Goal: Task Accomplishment & Management: Manage account settings

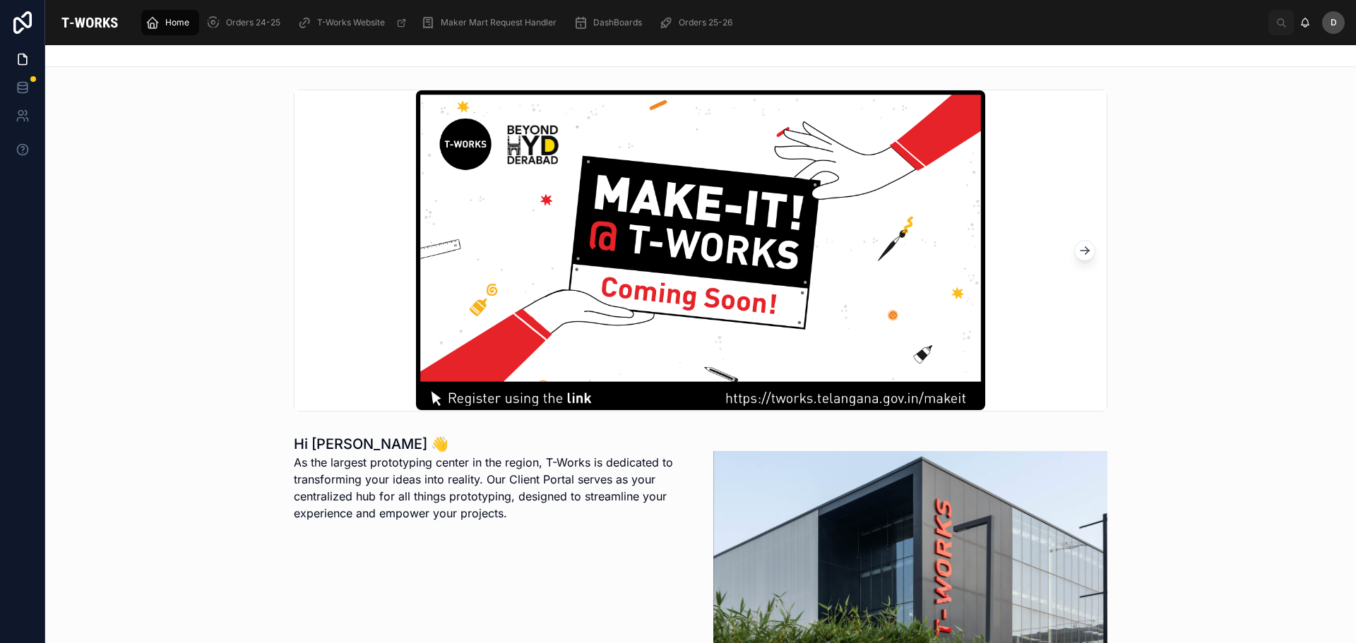
scroll to position [424, 0]
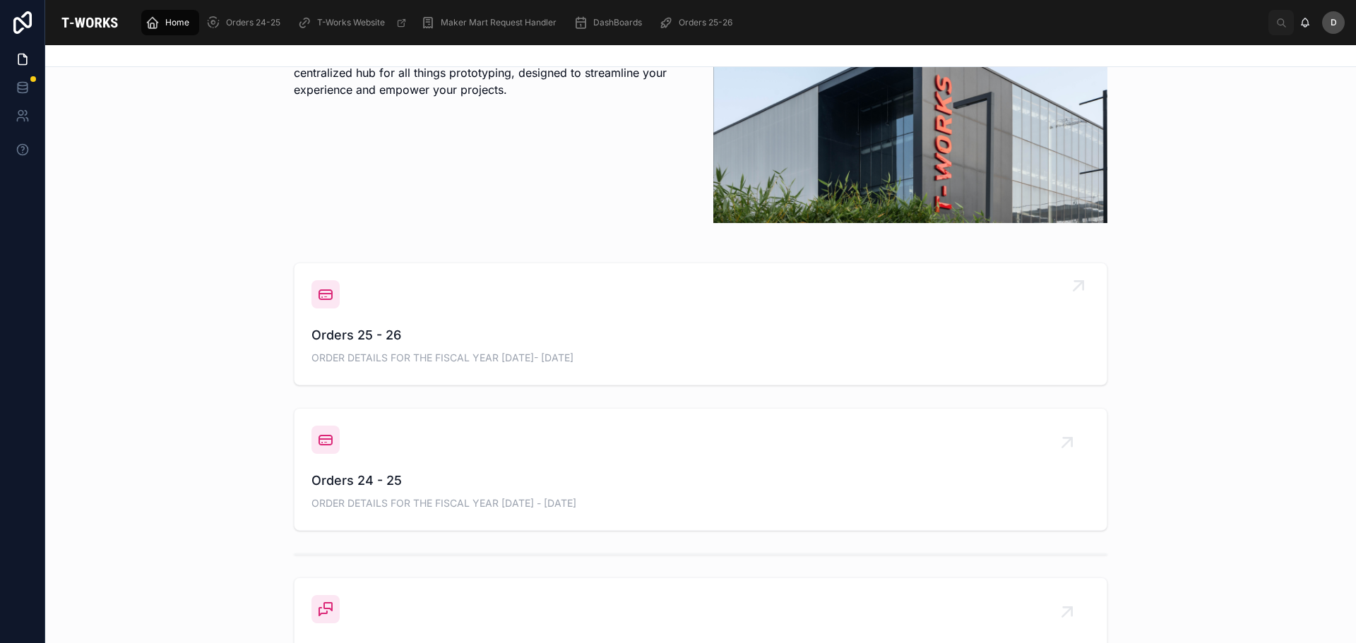
click at [450, 328] on span "Orders 25 - 26" at bounding box center [700, 336] width 778 height 20
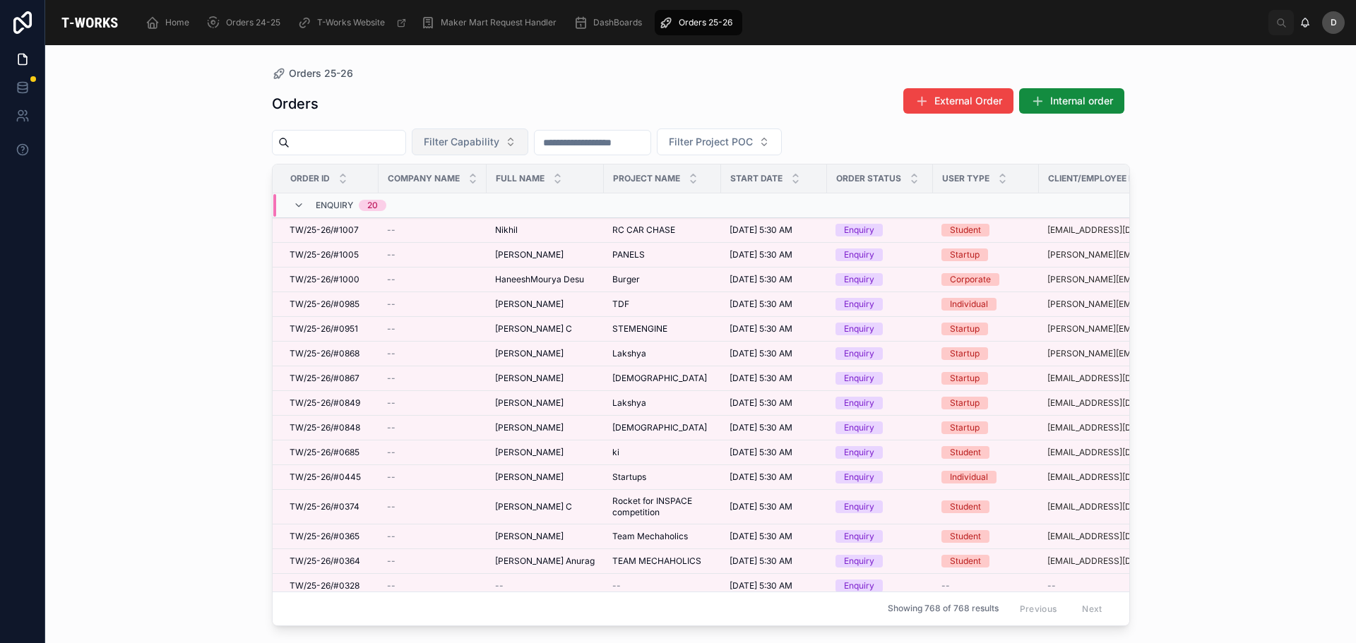
click at [492, 144] on span "Filter Capability" at bounding box center [462, 142] width 76 height 14
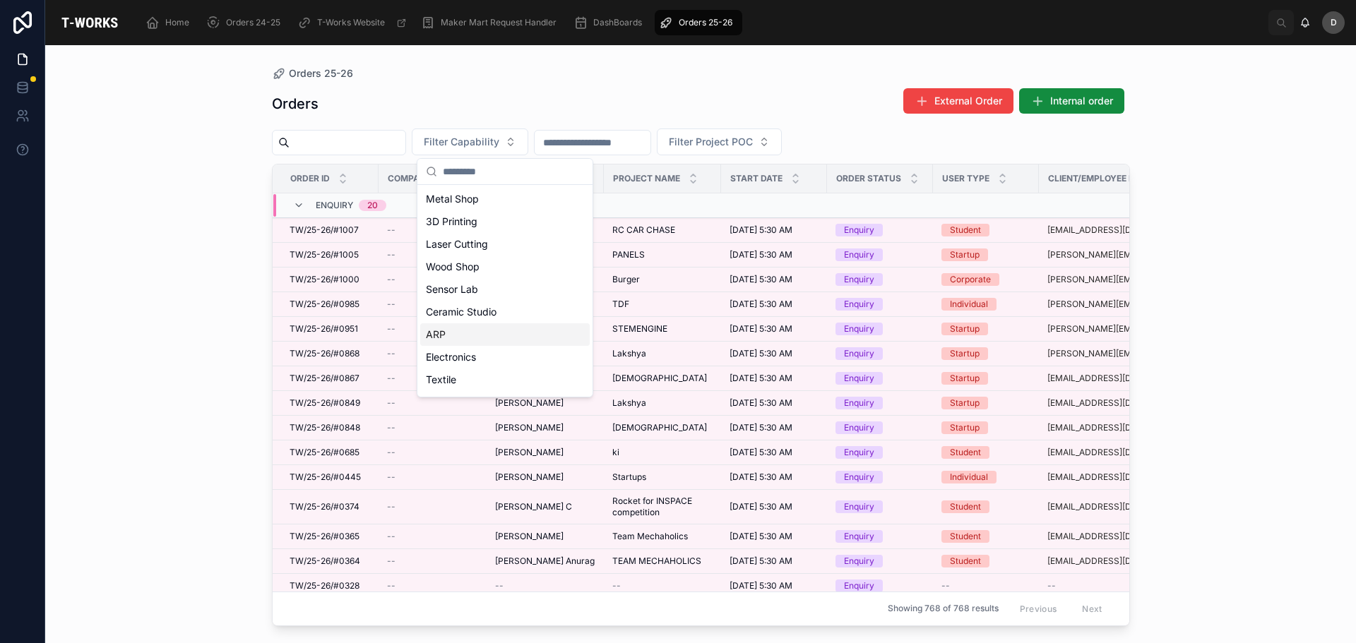
click at [454, 338] on div "ARP" at bounding box center [505, 334] width 170 height 23
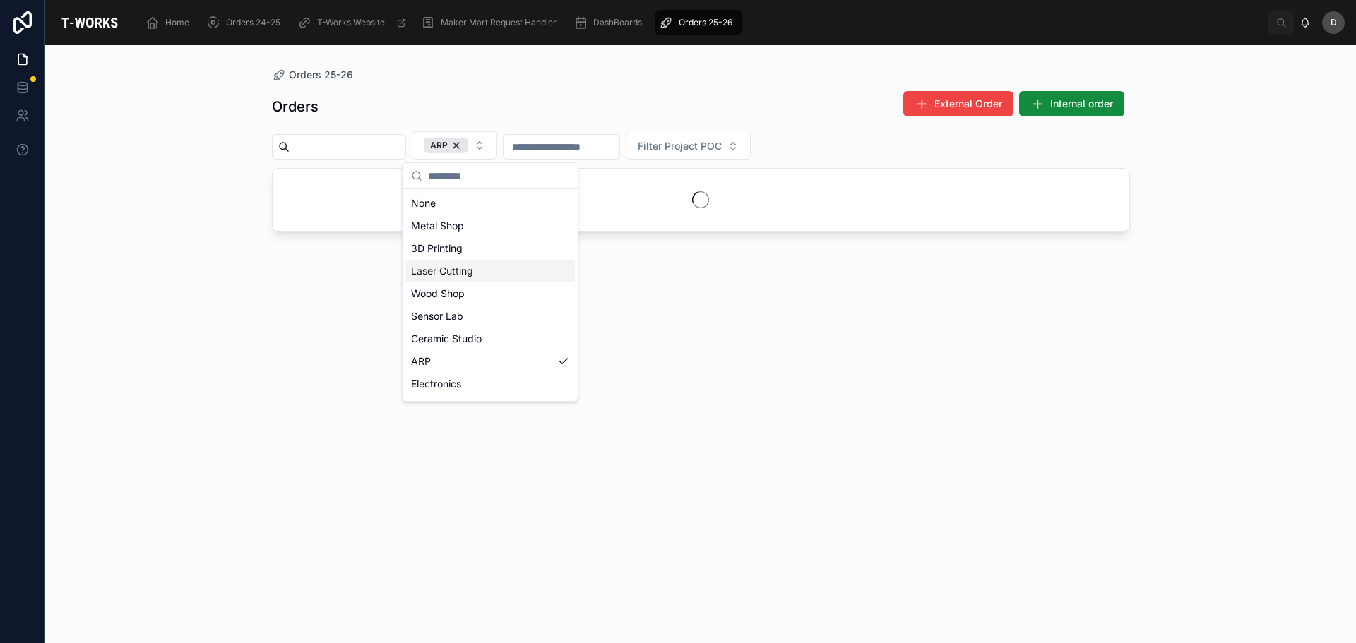
click at [469, 265] on div "Laser Cutting" at bounding box center [490, 271] width 170 height 23
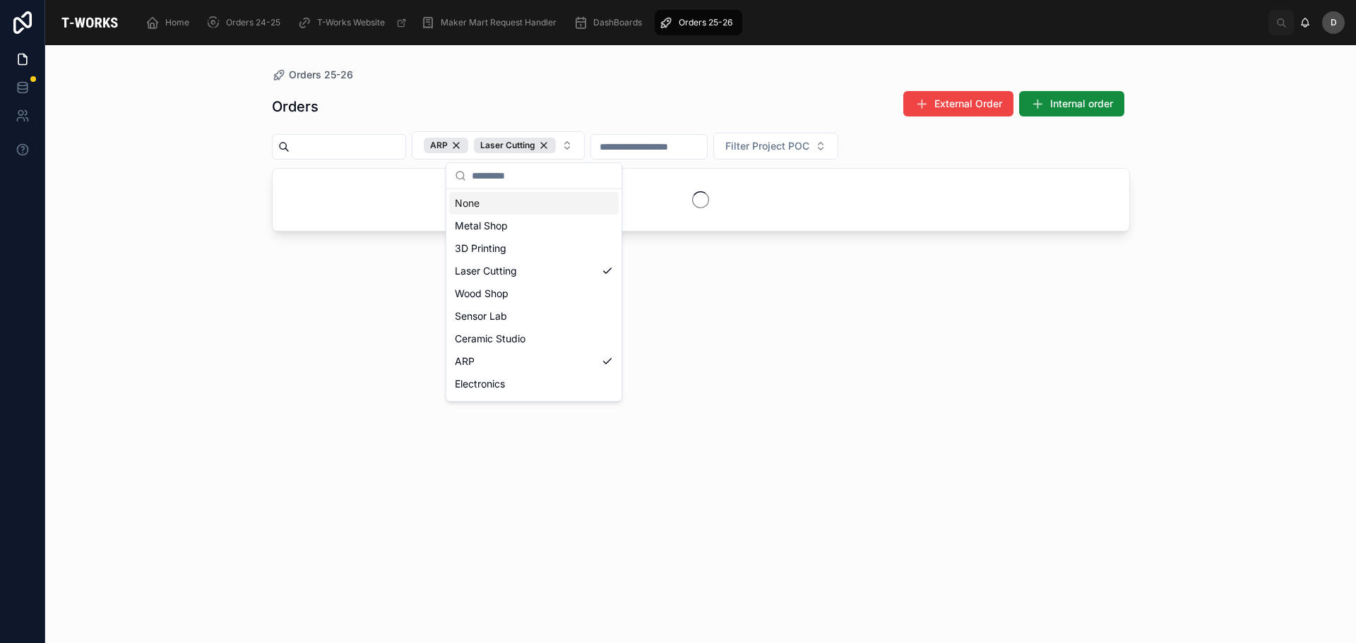
click at [526, 94] on div "Orders External Order Internal order" at bounding box center [701, 106] width 858 height 32
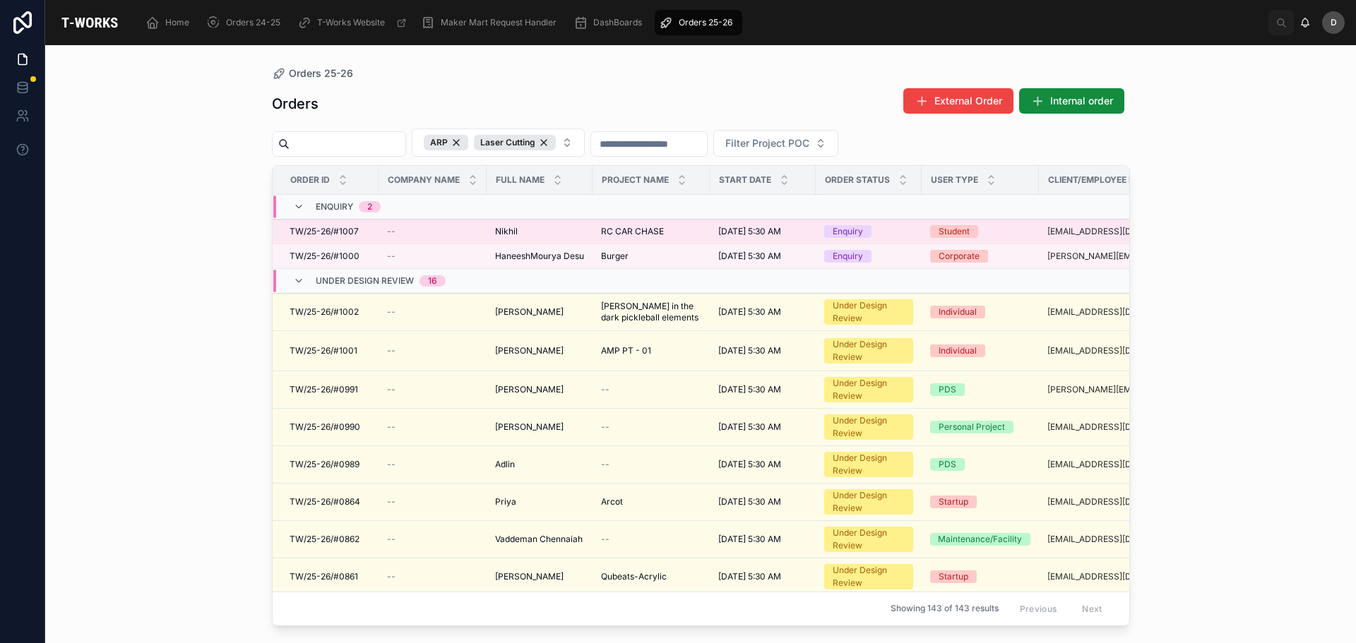
click at [655, 229] on span "RC CAR CHASE" at bounding box center [632, 231] width 63 height 11
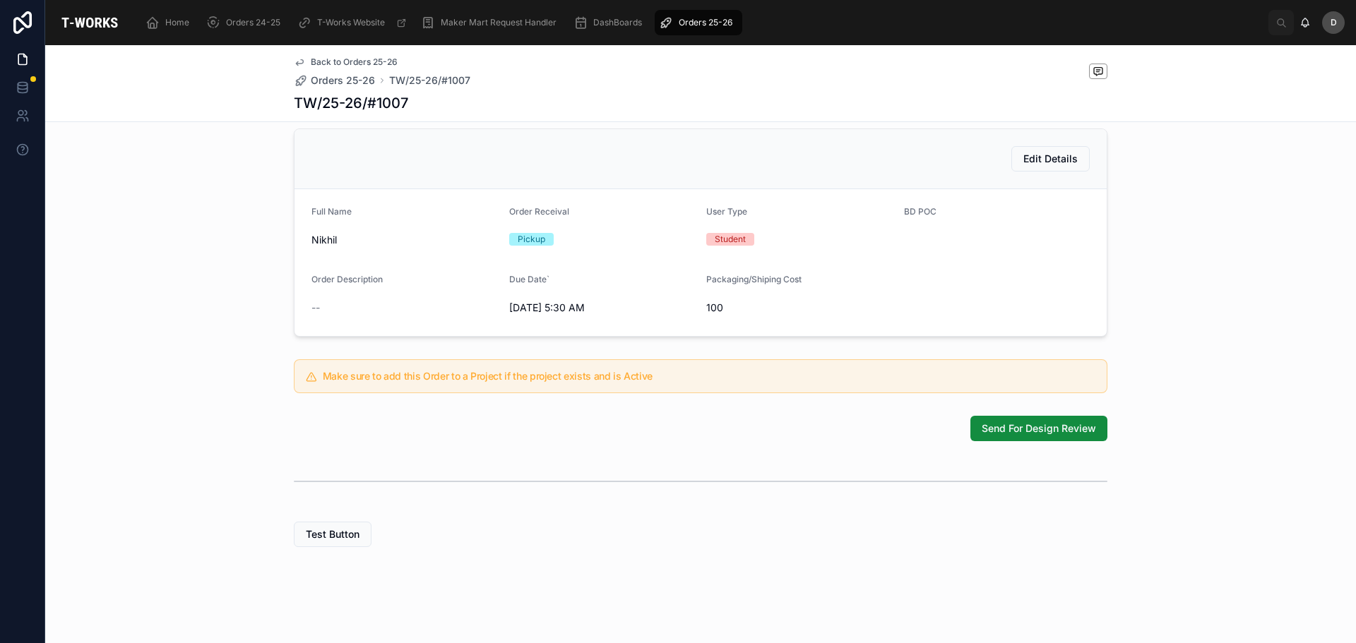
scroll to position [307, 0]
click at [1028, 423] on span "Send For Design Review" at bounding box center [1039, 429] width 114 height 14
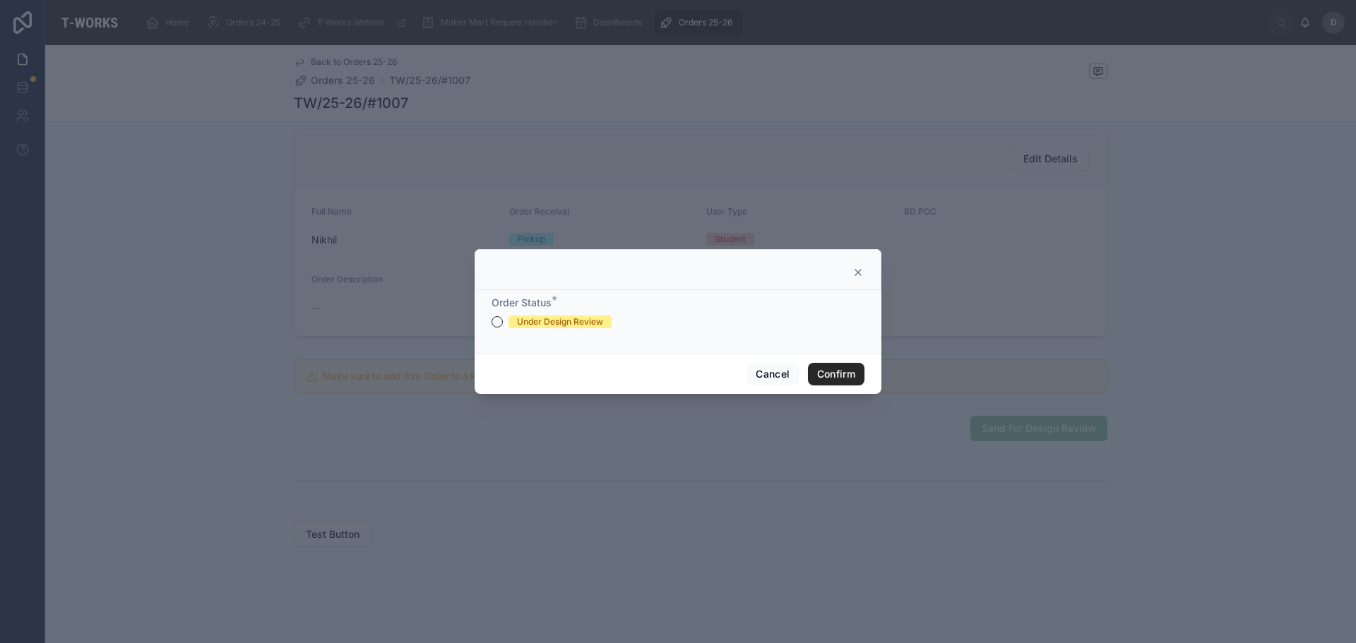
click at [557, 323] on div "Under Design Review" at bounding box center [560, 322] width 86 height 13
click at [503, 323] on button "Under Design Review" at bounding box center [497, 321] width 11 height 11
click at [826, 384] on button "Confirm" at bounding box center [836, 374] width 57 height 23
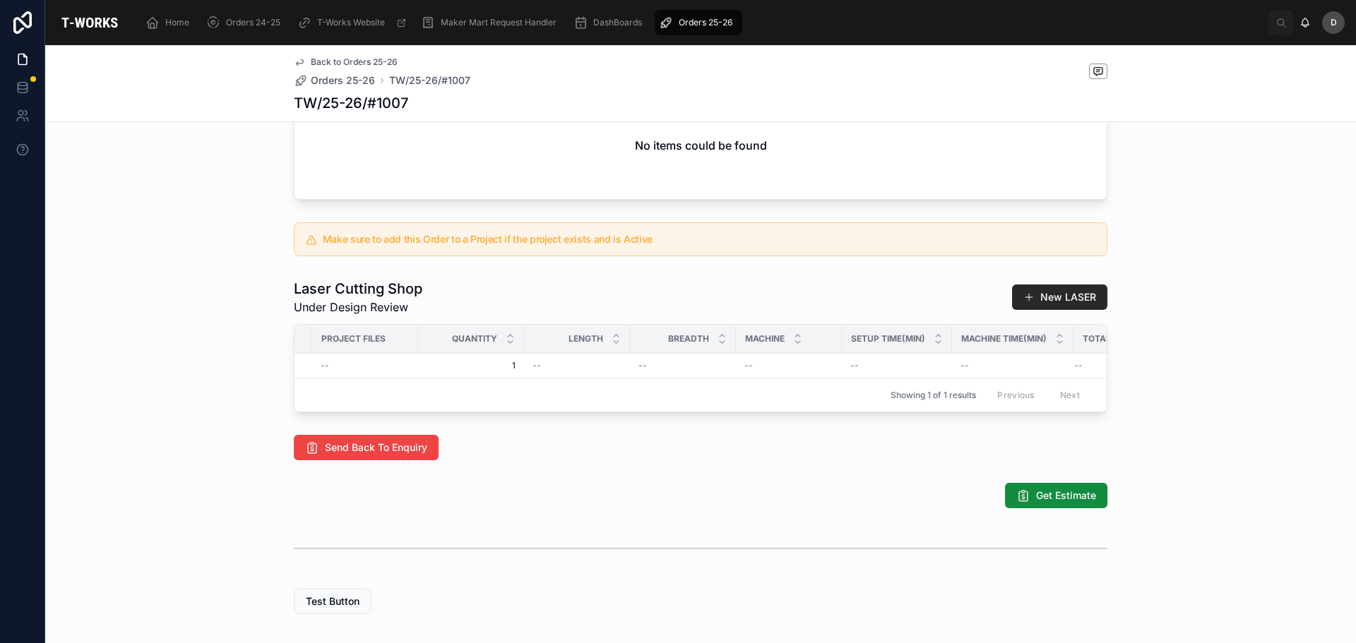
scroll to position [0, 700]
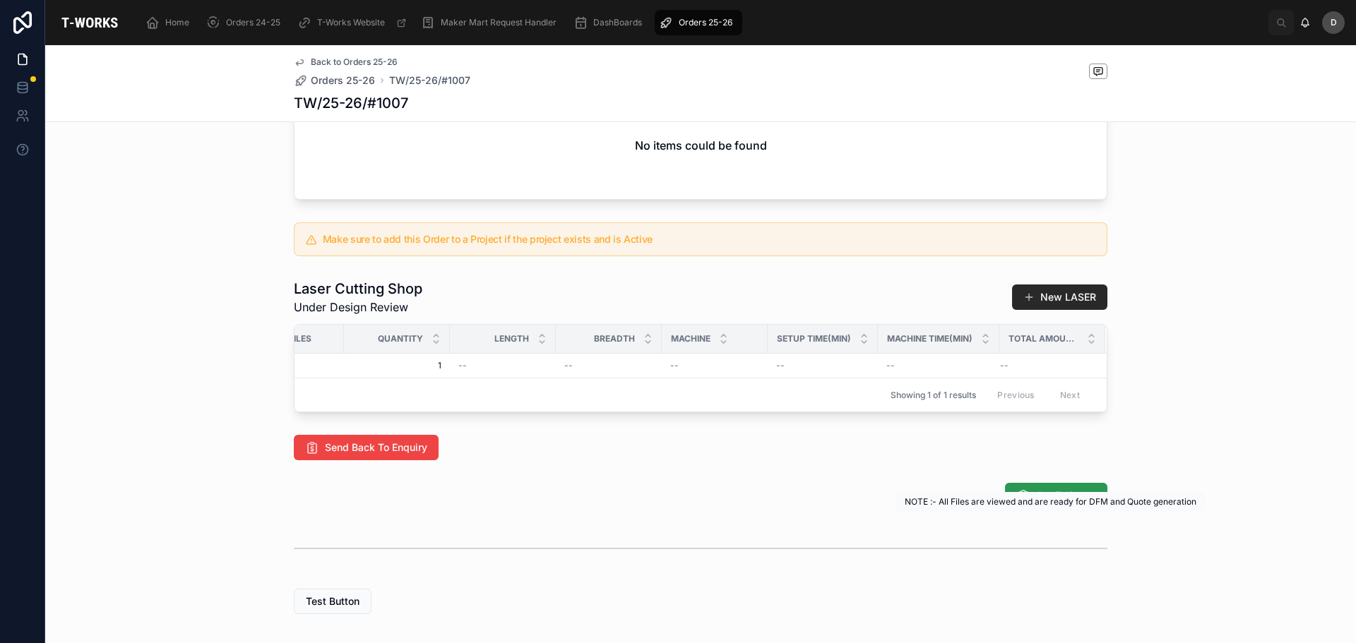
click at [1071, 503] on span "Get Estimate" at bounding box center [1066, 496] width 60 height 14
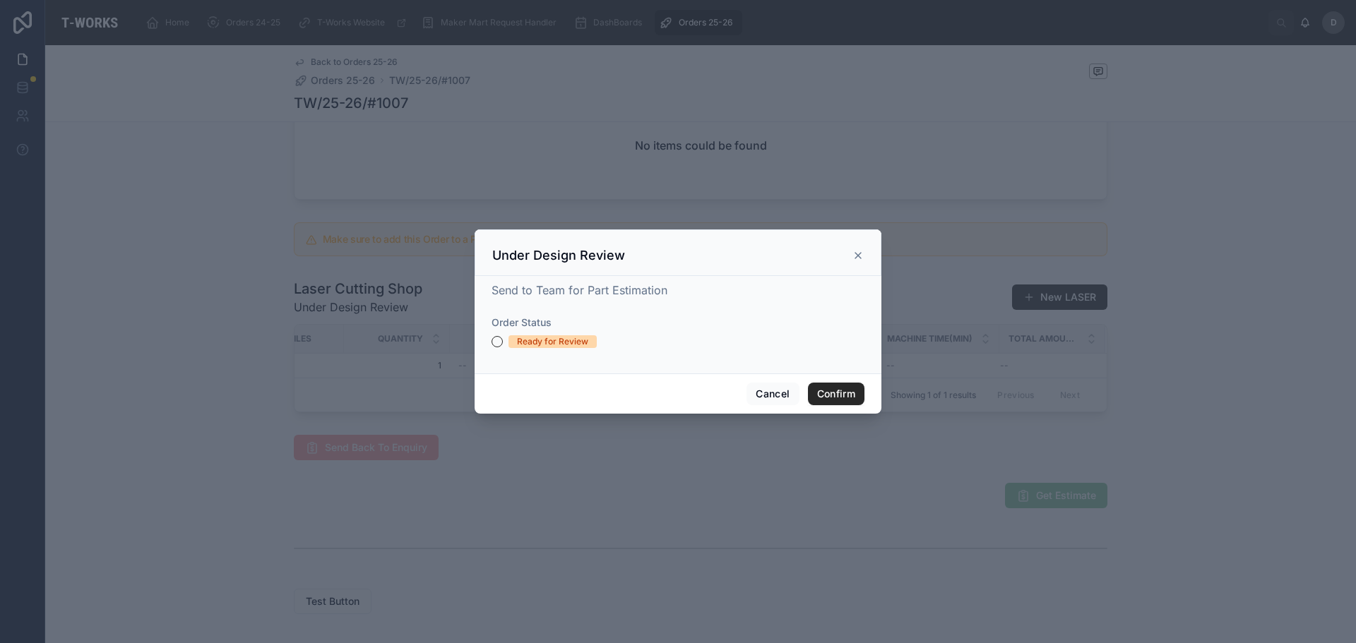
click at [554, 340] on div "Ready for Review" at bounding box center [552, 341] width 71 height 13
click at [503, 340] on button "Ready for Review" at bounding box center [497, 341] width 11 height 11
click at [832, 391] on button "Confirm" at bounding box center [836, 394] width 57 height 23
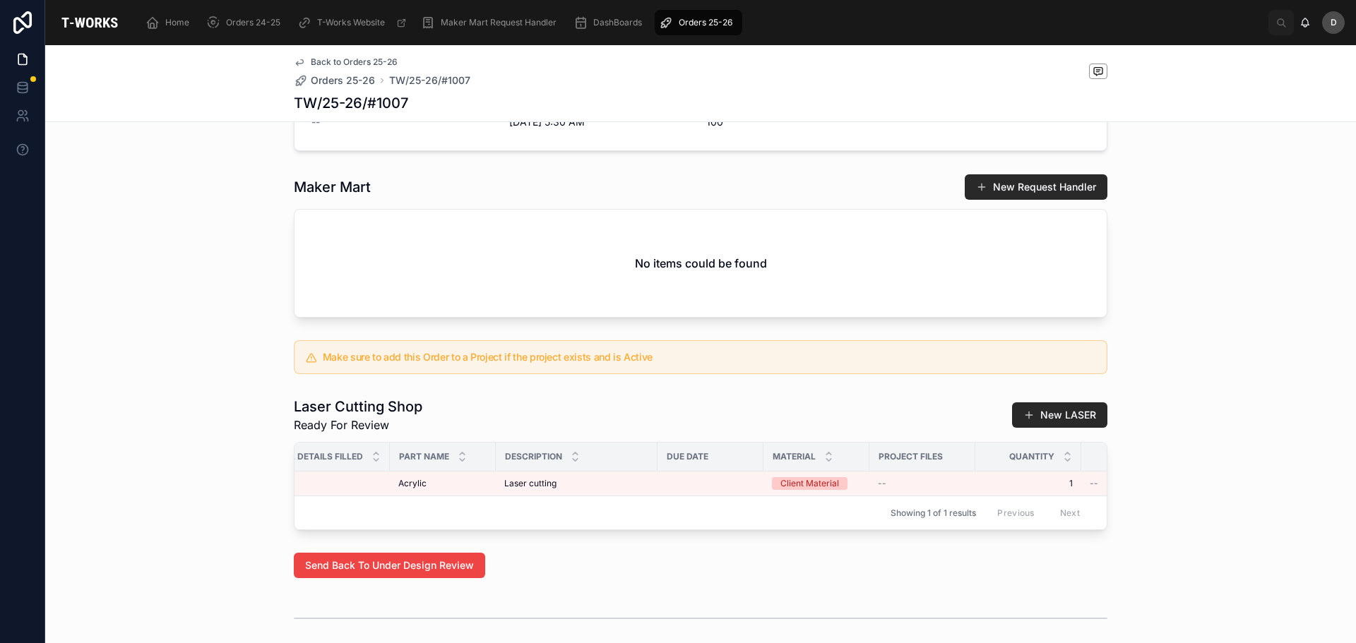
scroll to position [424, 0]
click at [715, 21] on span "Orders 25-26" at bounding box center [706, 22] width 54 height 11
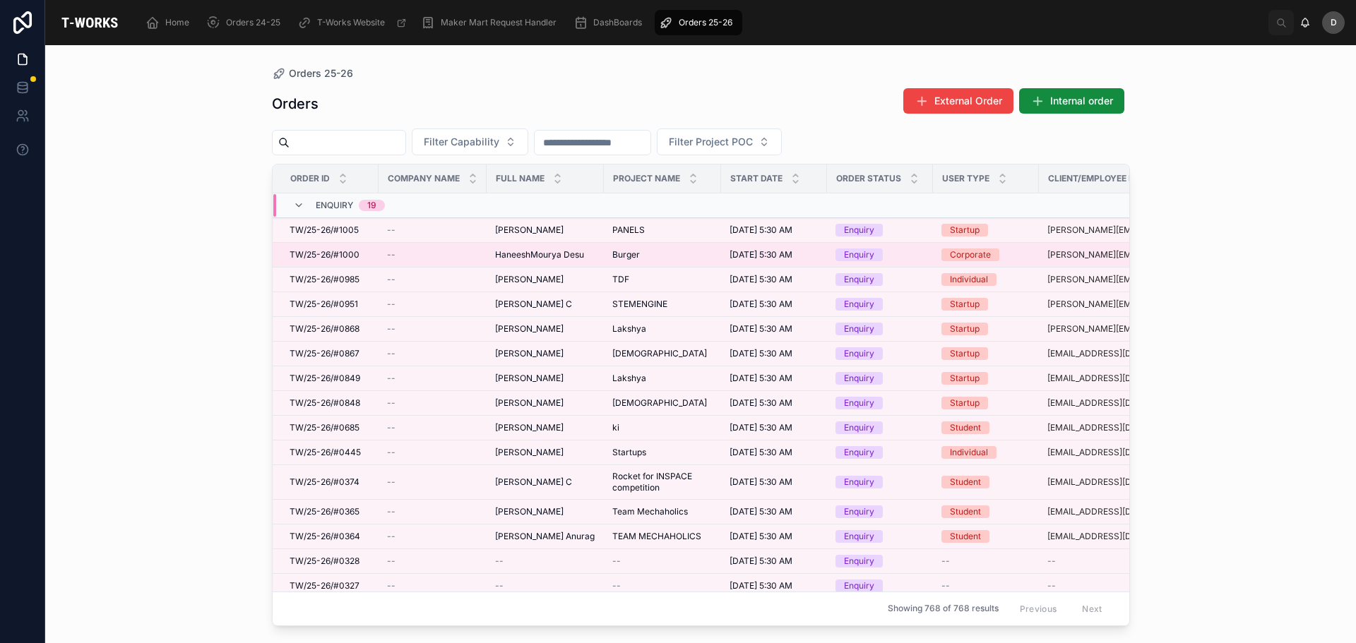
click at [537, 259] on span "HaneeshMourya Desu" at bounding box center [539, 254] width 89 height 11
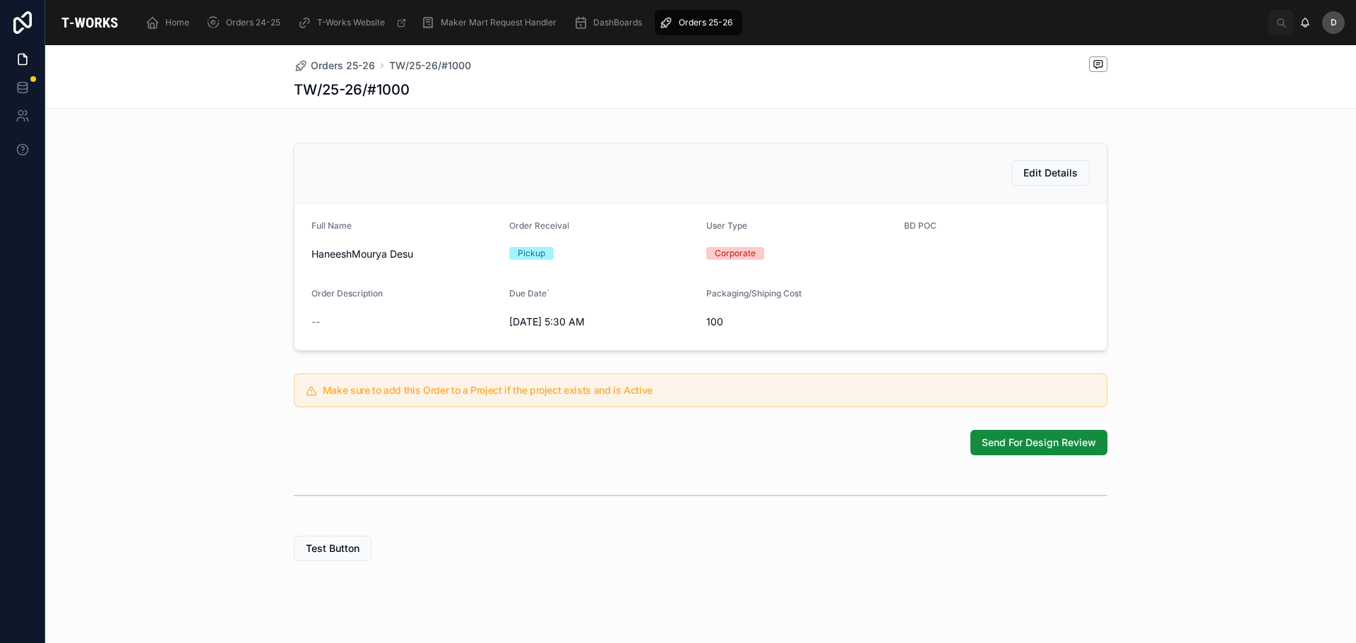
scroll to position [259, 0]
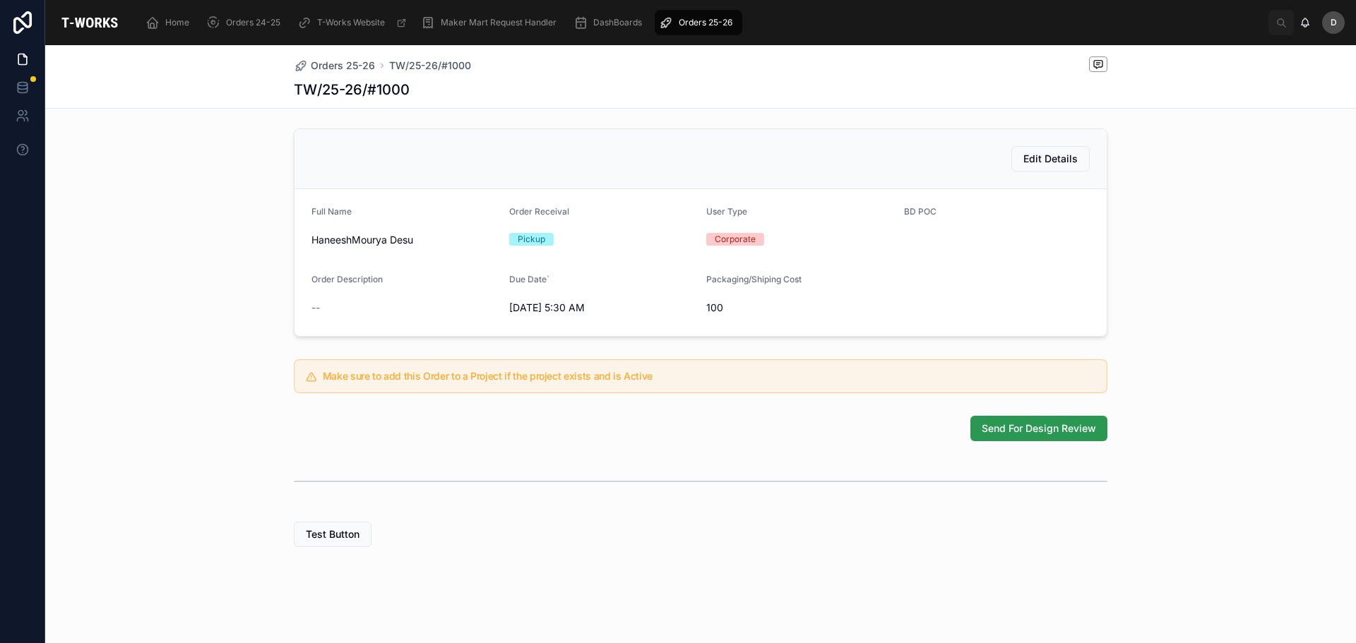
click at [1003, 433] on span "Send For Design Review" at bounding box center [1039, 429] width 114 height 14
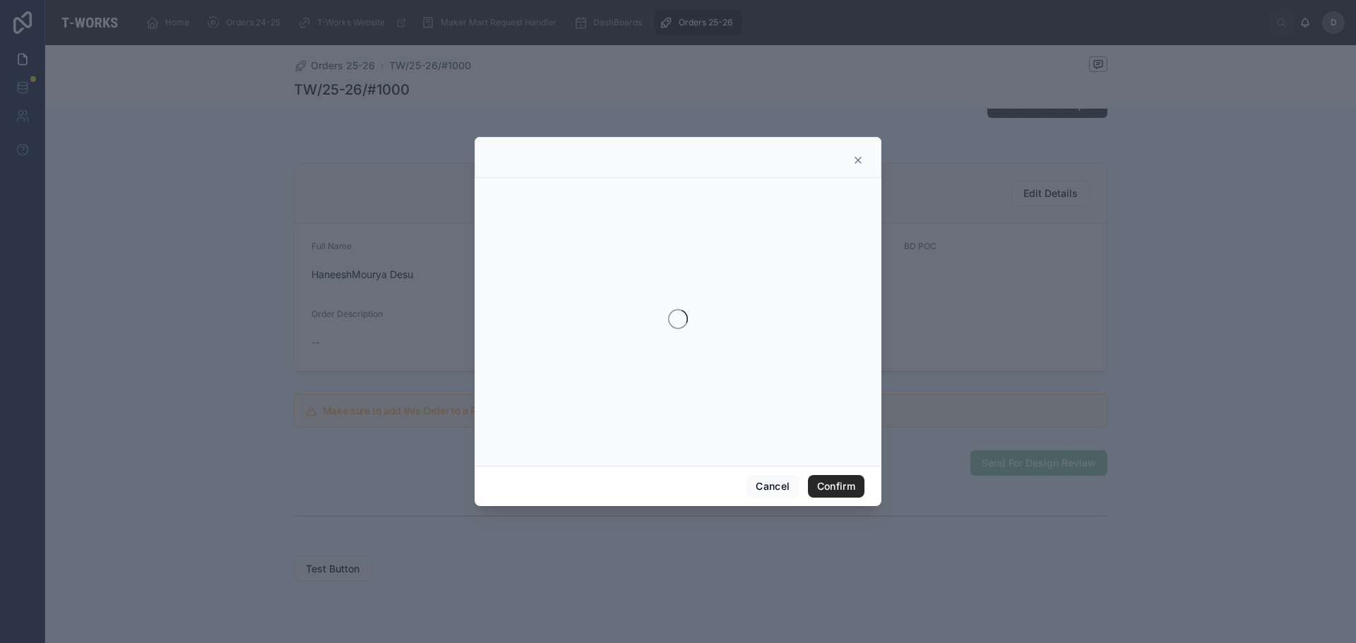
scroll to position [304, 0]
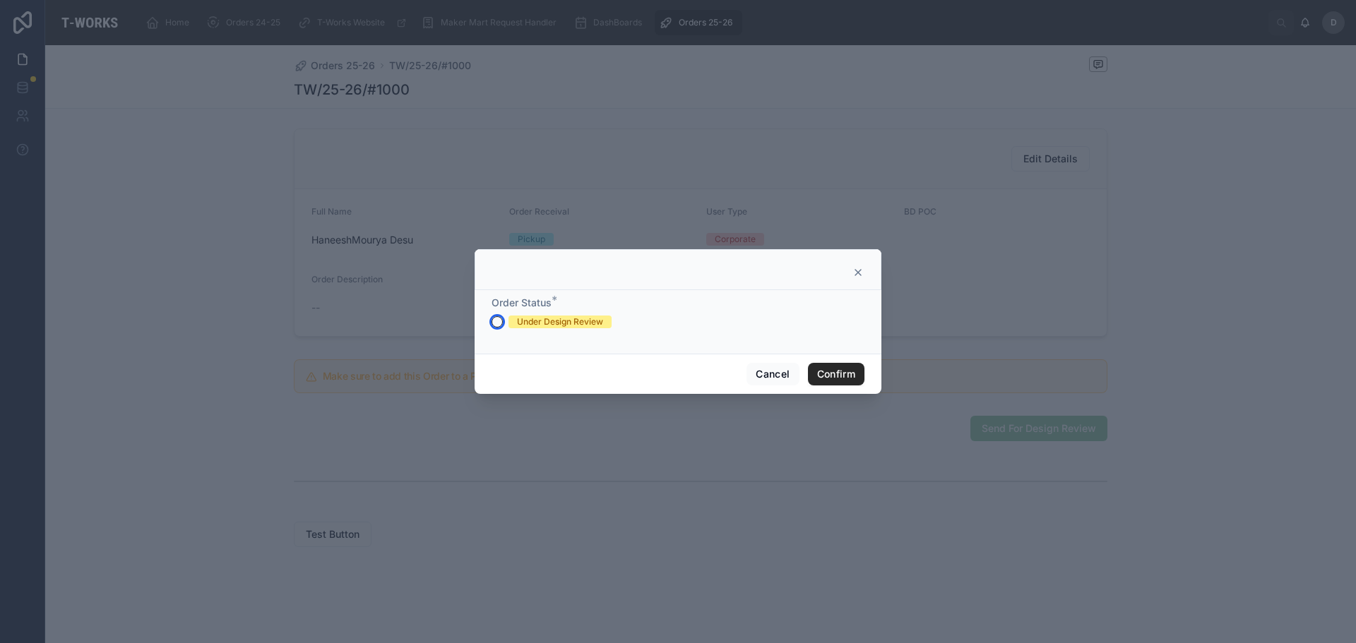
click at [501, 320] on button "Under Design Review" at bounding box center [497, 321] width 11 height 11
click at [850, 369] on button "Confirm" at bounding box center [836, 374] width 57 height 23
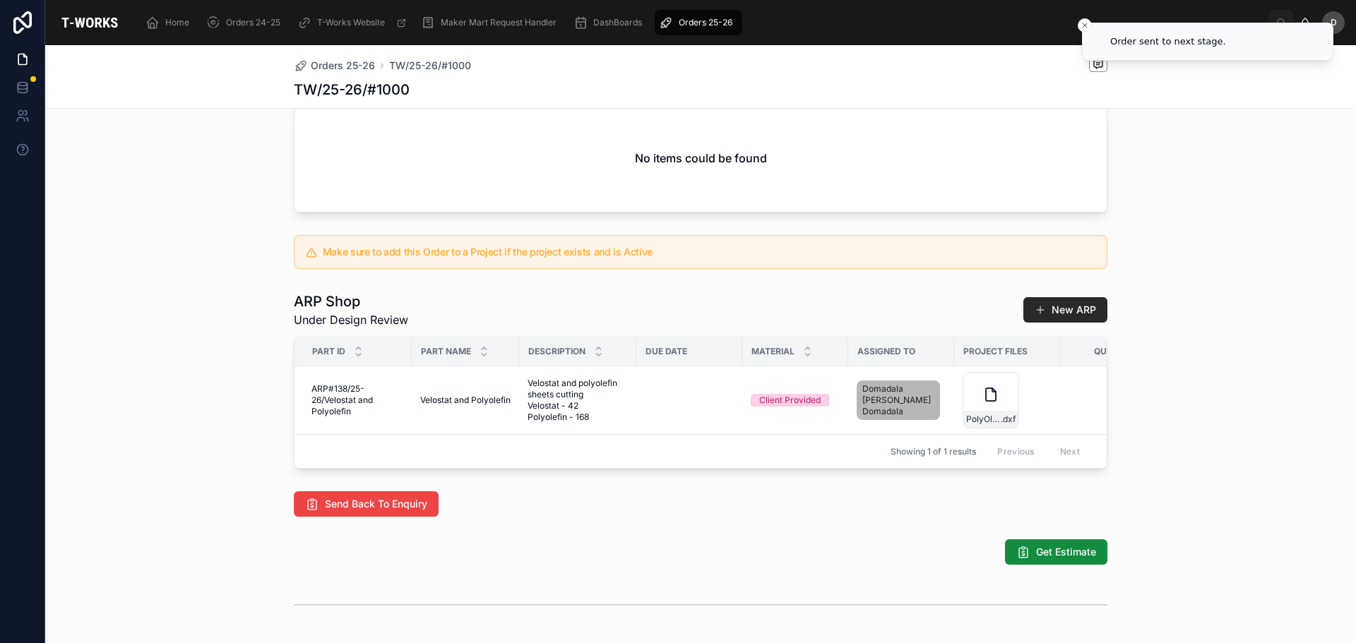
scroll to position [539, 0]
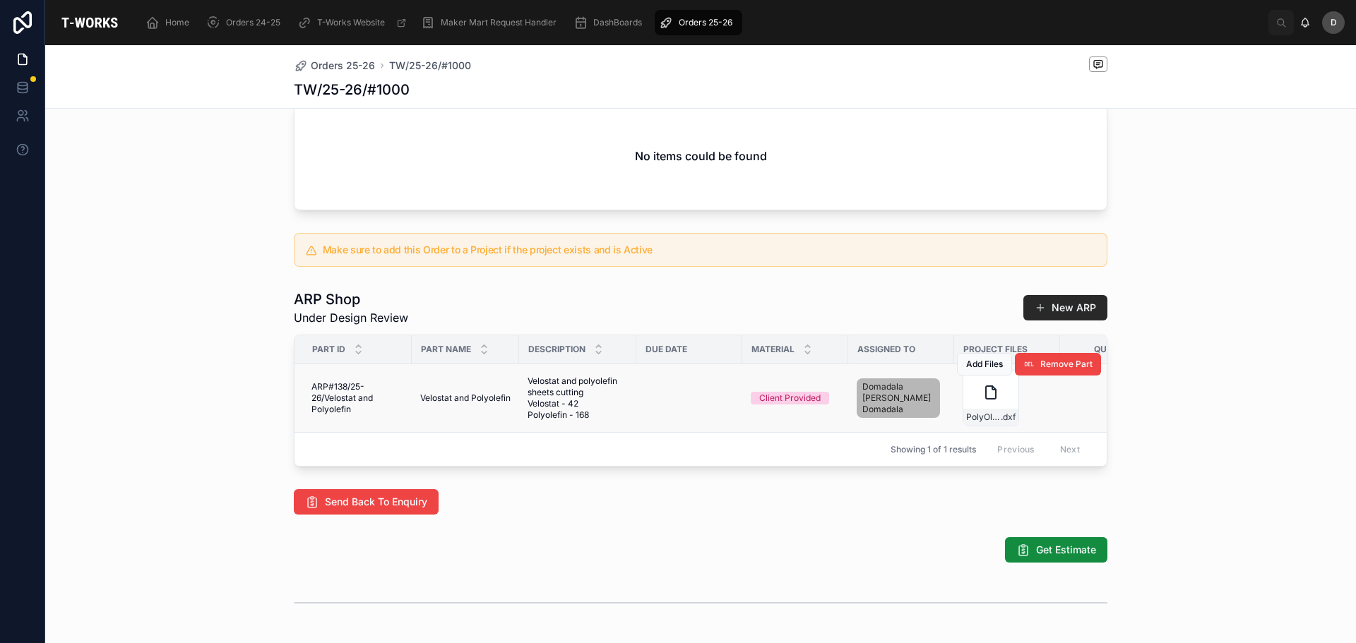
click at [985, 398] on div "Add Files Remove Part" at bounding box center [1029, 365] width 144 height 68
click at [987, 399] on icon at bounding box center [991, 392] width 10 height 13
